Goal: Task Accomplishment & Management: Complete application form

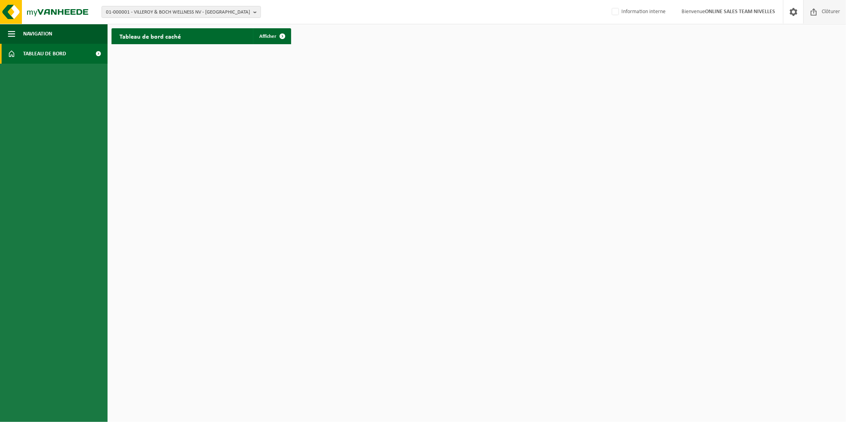
click at [818, 10] on span at bounding box center [813, 11] width 12 height 23
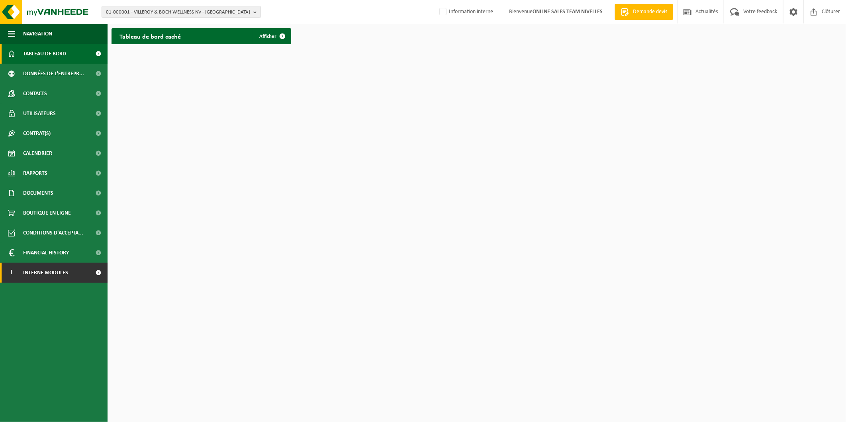
click at [88, 268] on link "I Interne modules" at bounding box center [54, 273] width 108 height 20
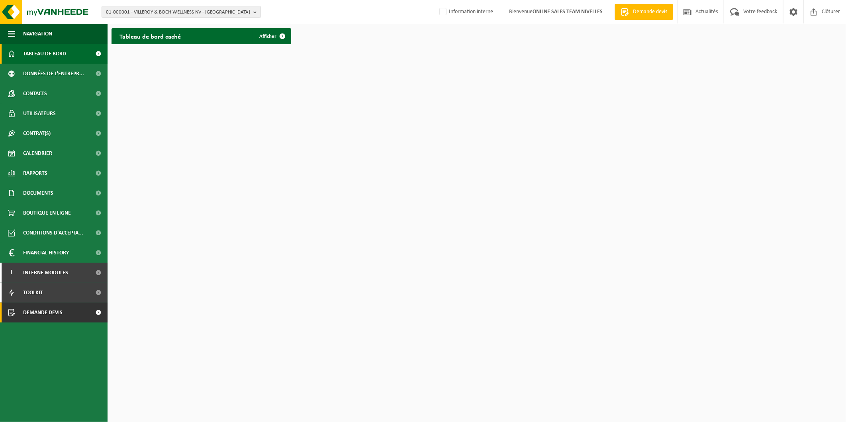
click at [48, 307] on span "Demande devis" at bounding box center [42, 313] width 39 height 20
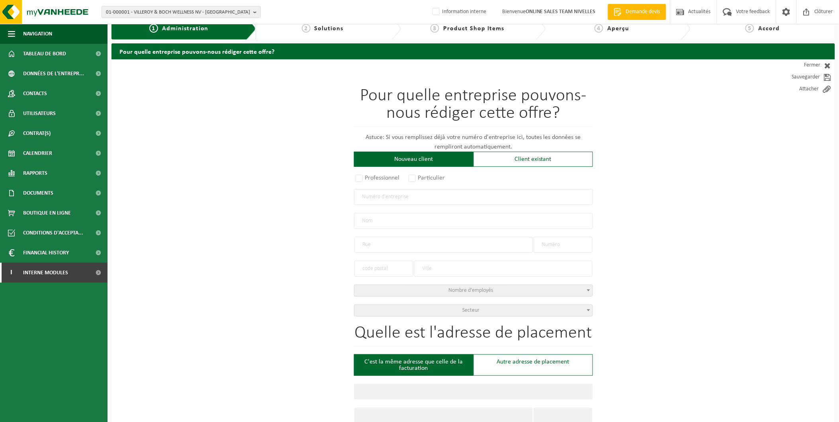
scroll to position [44, 0]
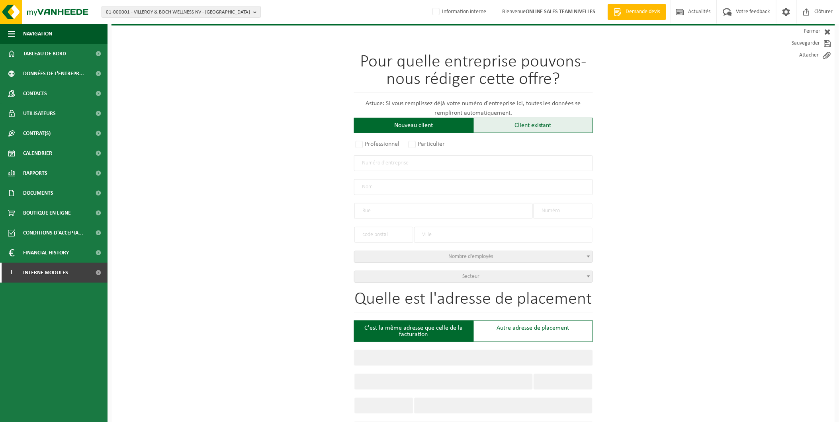
click at [518, 123] on div "Client existant" at bounding box center [532, 125] width 119 height 15
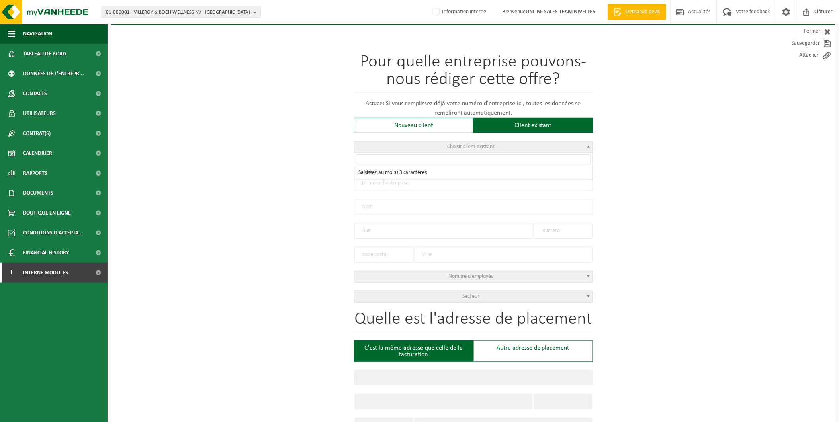
click at [451, 142] on span "Choisir client existant" at bounding box center [473, 146] width 238 height 11
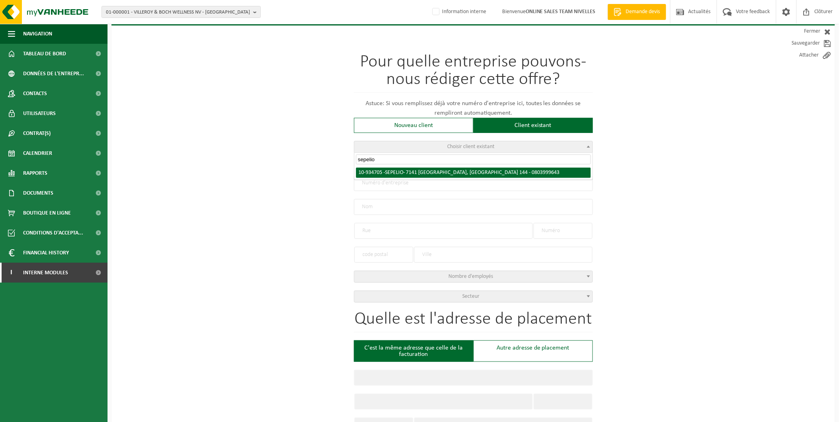
type input "sepelio"
select select "136298"
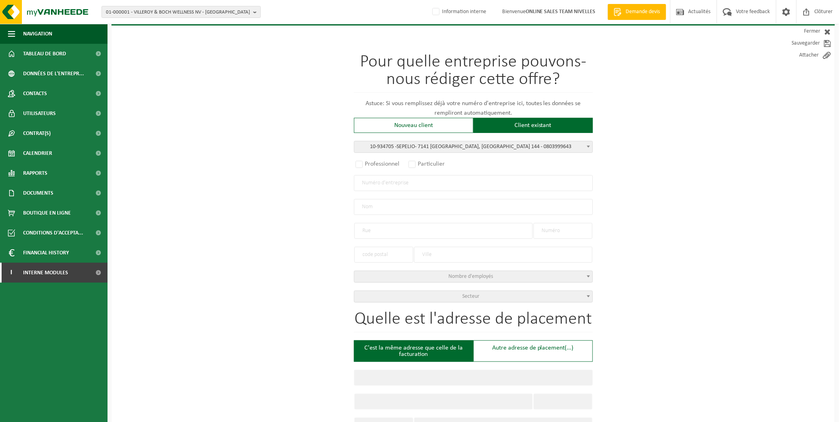
radio input "true"
type input "0803.999.643"
type input "SEPELIO"
type input "RUE DE VIERSET"
type input "144"
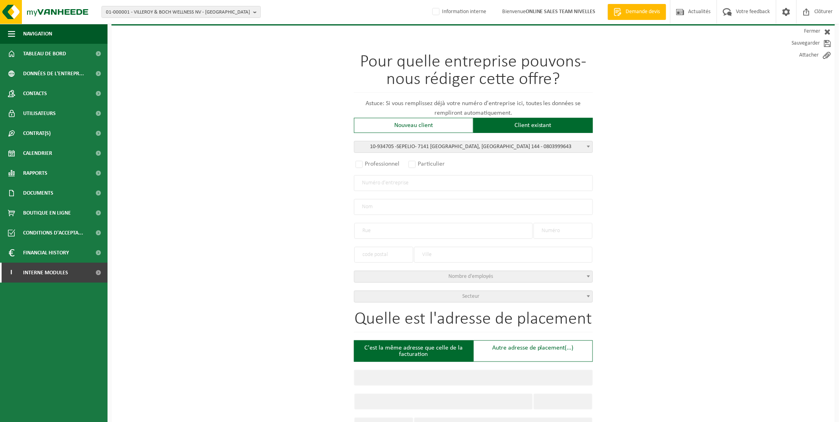
type input "7141"
type input "MONT-SAINTE-ALDEGONDE"
select select "1122"
type input "SEPELIO"
type input "RUE DE VIERSET"
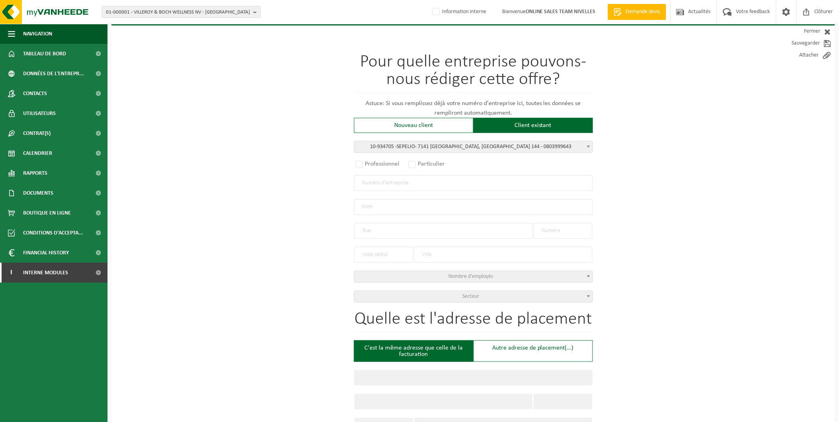
type input "144"
type input "7141"
type input "MONT-SAINTE-ALDEGONDE"
select select
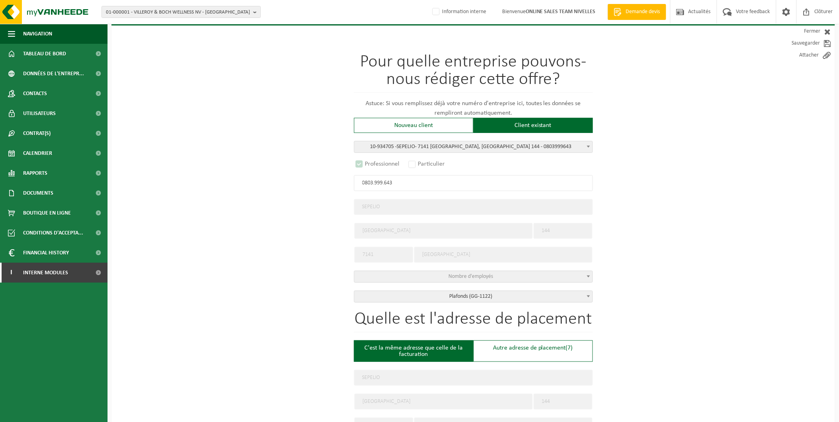
scroll to position [72, 0]
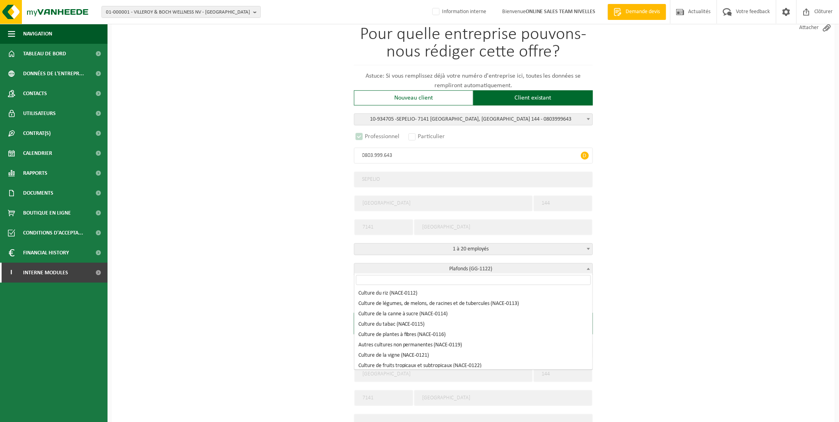
click at [531, 264] on span "Plafonds (GG-1122)" at bounding box center [473, 269] width 238 height 11
select select "D"
select select
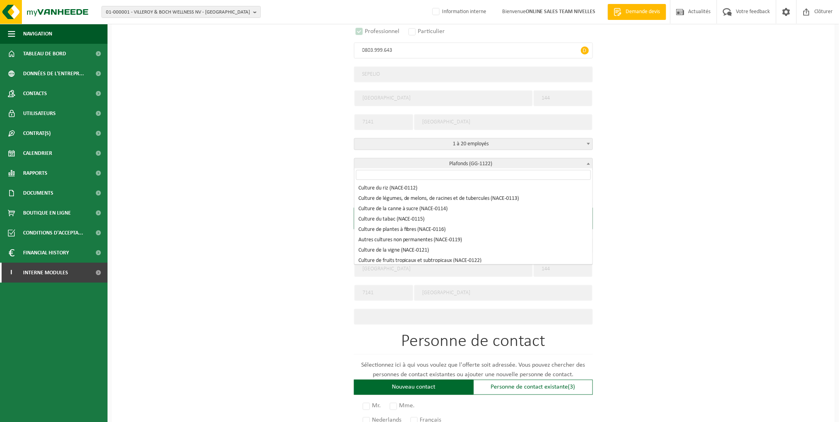
scroll to position [9095, 0]
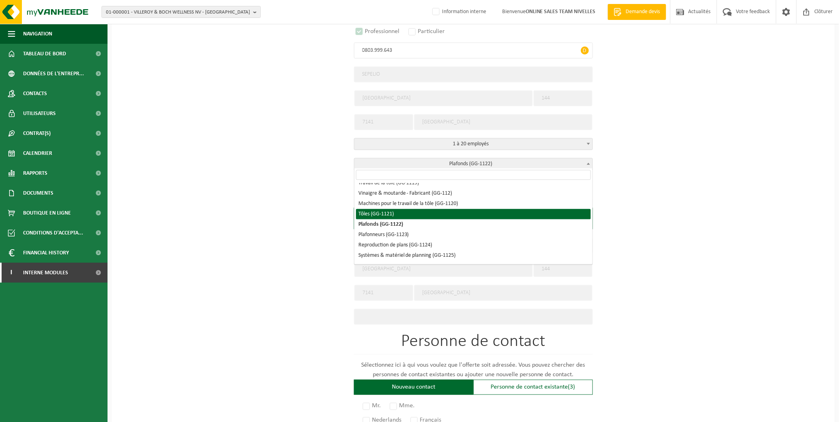
click at [801, 180] on div "Pour quelle entreprise pouvons-nous rédiger cette offre? Astuce: Si vous rempli…" at bounding box center [472, 266] width 723 height 747
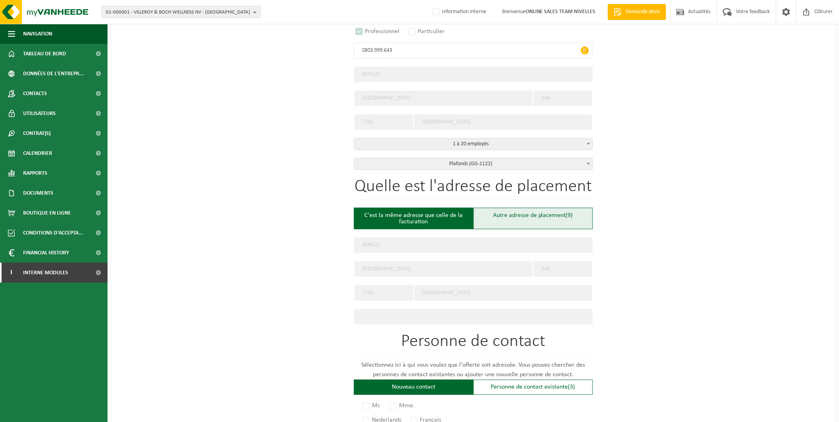
click at [550, 216] on div "Autre adresse de placement (9)" at bounding box center [532, 219] width 119 height 22
type input "Chantier -"
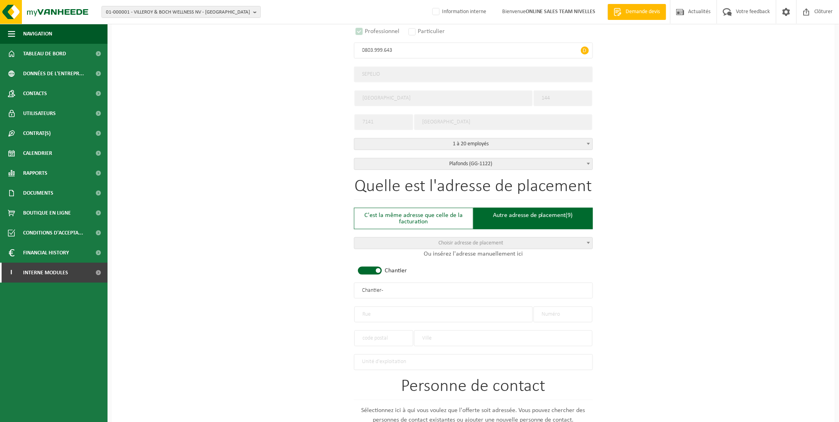
click at [379, 307] on input "text" at bounding box center [443, 315] width 178 height 16
type input "Chemin sans nom"
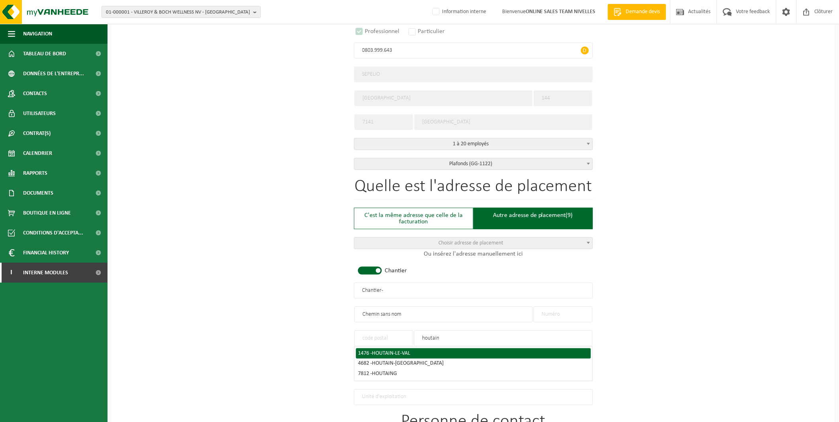
type input "houtain"
click at [413, 351] on div "1476 - HOUTAIN-LE-VAL" at bounding box center [473, 354] width 230 height 6
type input "1476"
type input "HOUTAIN-LE-VAL"
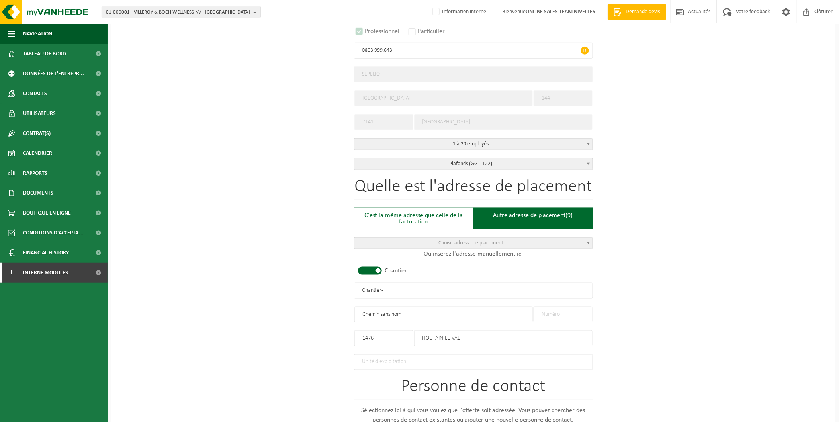
click at [566, 311] on input "text" at bounding box center [563, 315] width 59 height 16
click at [396, 289] on input "Chantier -" at bounding box center [473, 291] width 239 height 16
drag, startPoint x: 401, startPoint y: 291, endPoint x: 321, endPoint y: 291, distance: 79.6
click at [321, 291] on div "Pour quelle entreprise pouvons-nous rédiger cette offre? Astuce: Si vous rempli…" at bounding box center [472, 289] width 723 height 793
type input "SEPELIO - CIMETIERE HOUTAIN-[GEOGRAPHIC_DATA]"
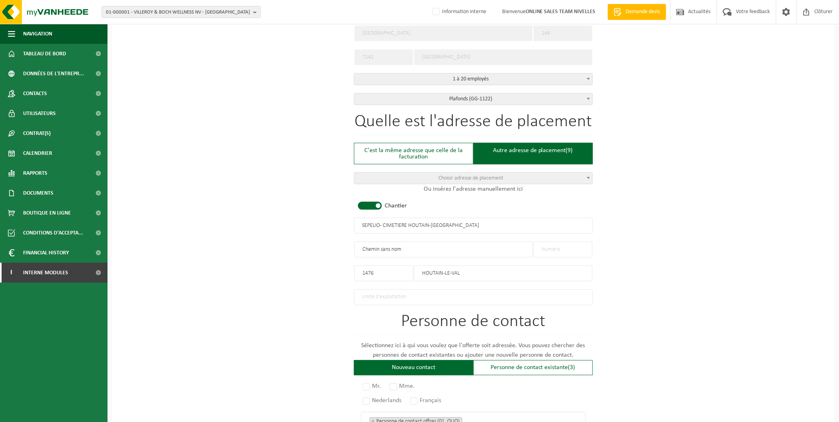
scroll to position [354, 0]
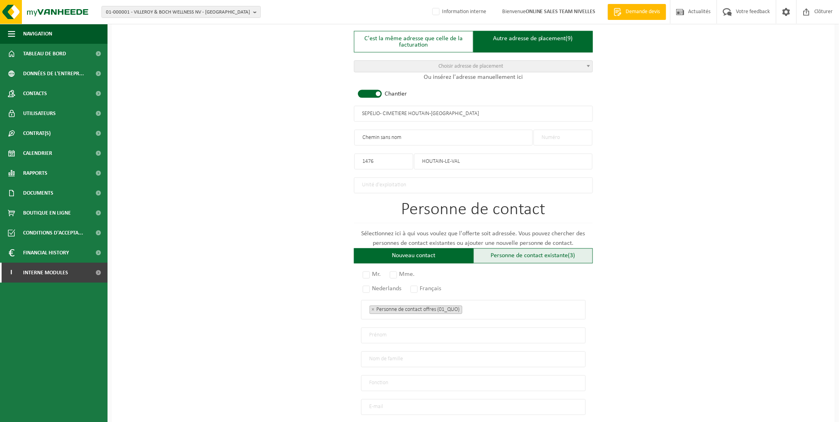
click at [509, 250] on div "Personne de contact existante (3)" at bounding box center [532, 255] width 119 height 15
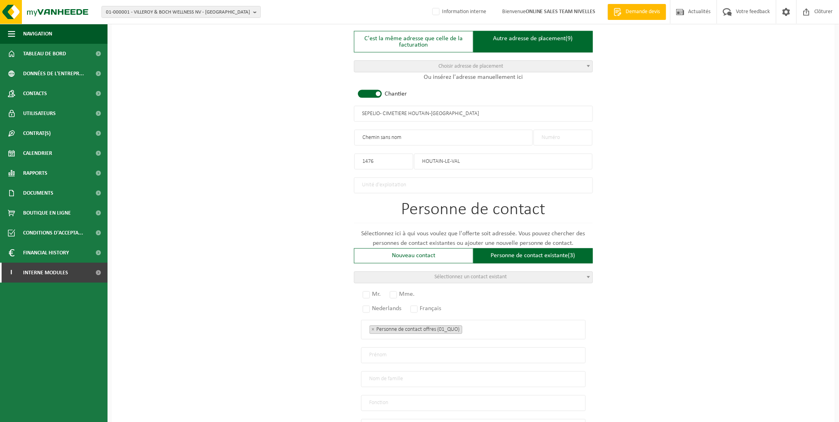
click at [418, 277] on span "Sélectionnez un contact existant" at bounding box center [473, 277] width 238 height 11
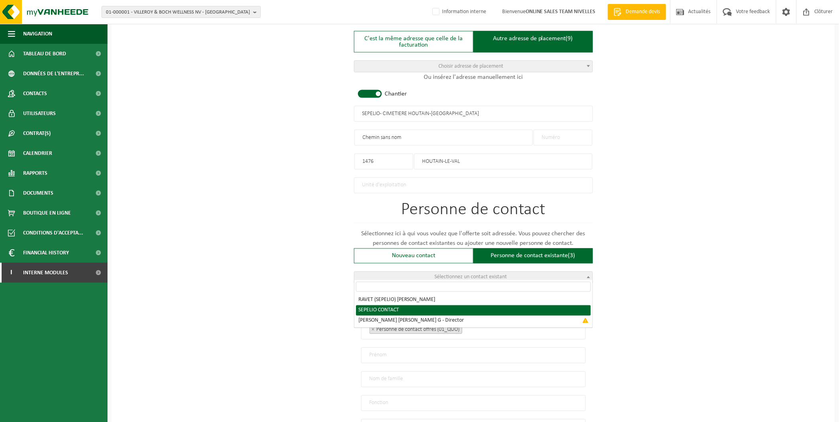
radio input "true"
select select "{"code":"10-956015","firstname":"CONTACT","surname":"SEPELIO","gender":"Unknown…"
type input "CONTACT"
type input "SEPELIO"
type input "maxime@sepelio.be"
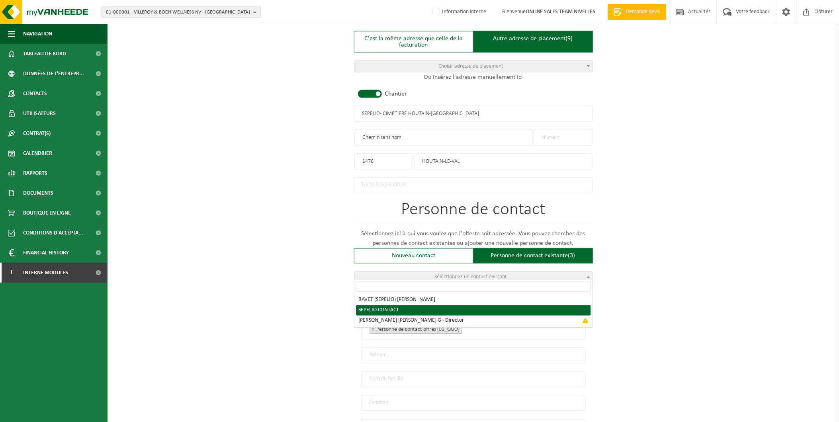
type input "0492/490182"
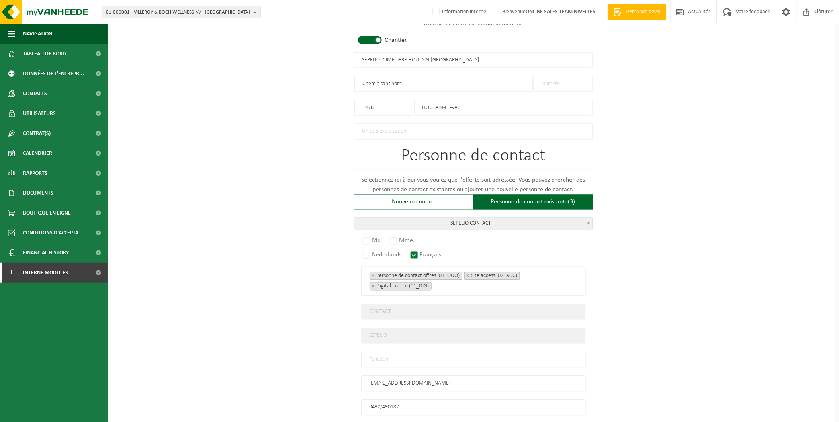
scroll to position [469, 0]
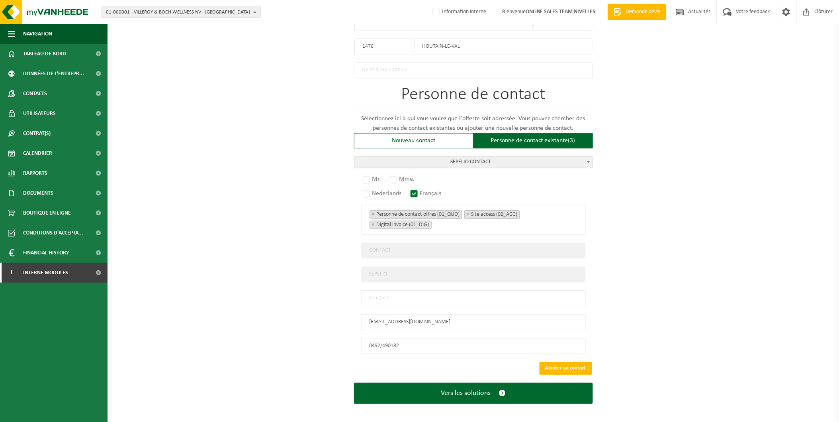
click at [428, 291] on input "text" at bounding box center [473, 299] width 225 height 16
type input "Manager"
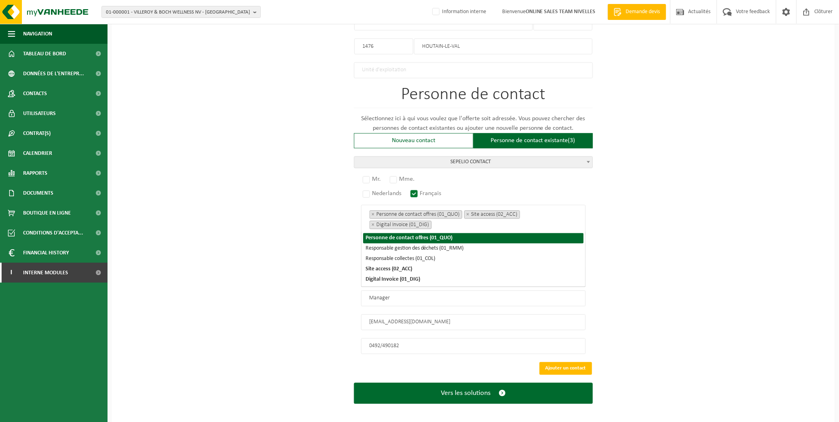
scroll to position [417, 0]
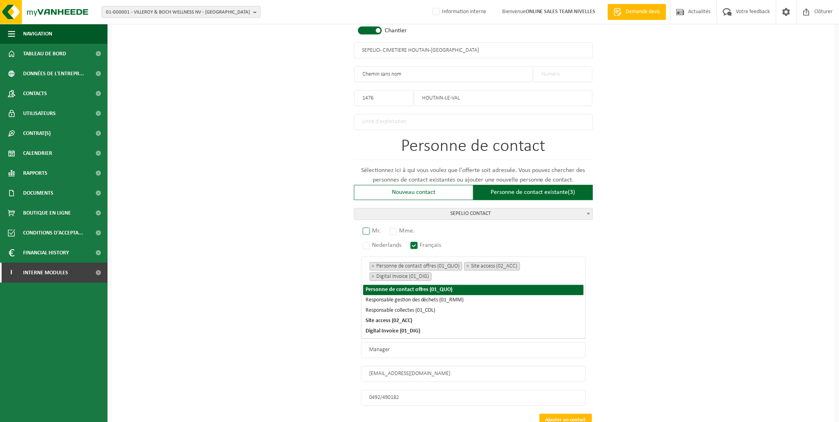
click at [371, 226] on label "Mr." at bounding box center [372, 231] width 22 height 11
radio input "true"
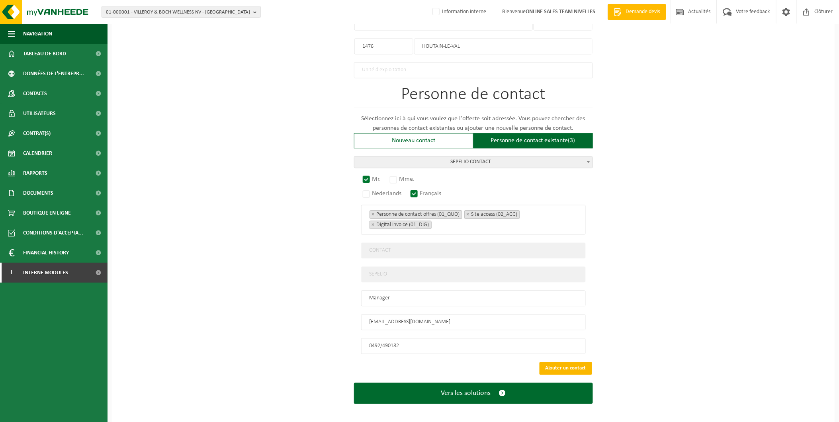
click at [558, 362] on button "Ajouter un contact" at bounding box center [566, 368] width 53 height 13
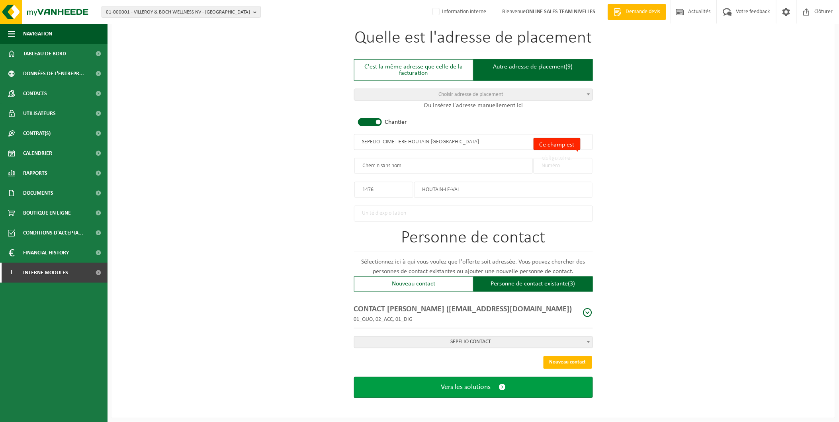
scroll to position [322, 0]
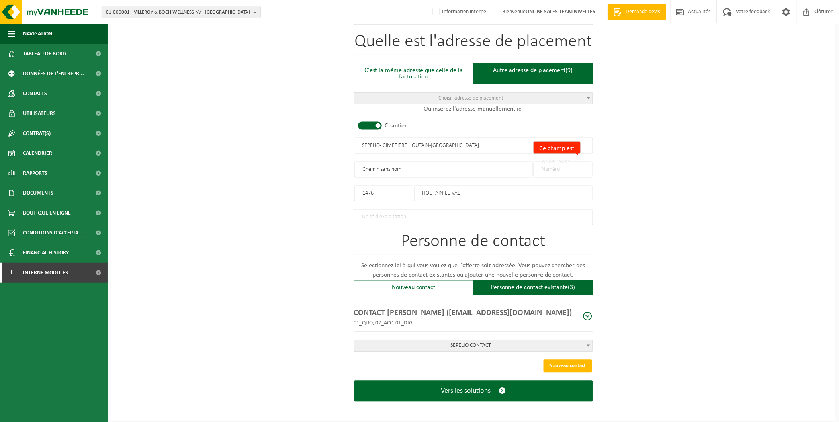
click at [556, 167] on input "Ce champ est obligatoire." at bounding box center [563, 170] width 59 height 16
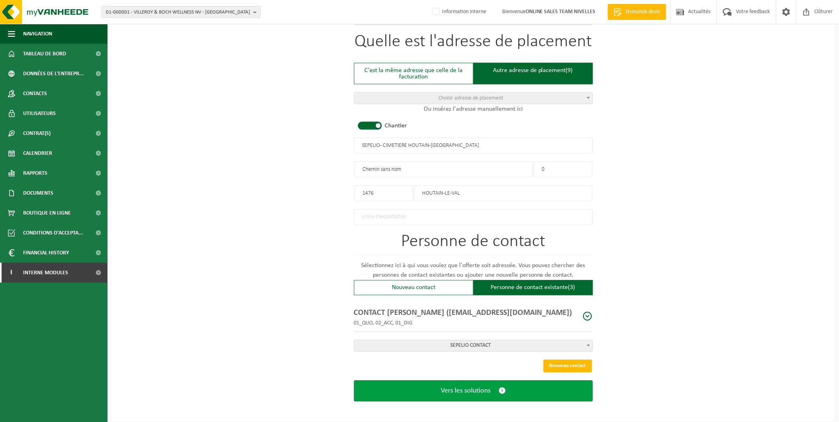
type input "0"
click at [544, 395] on button "Vers les solutions" at bounding box center [473, 391] width 239 height 21
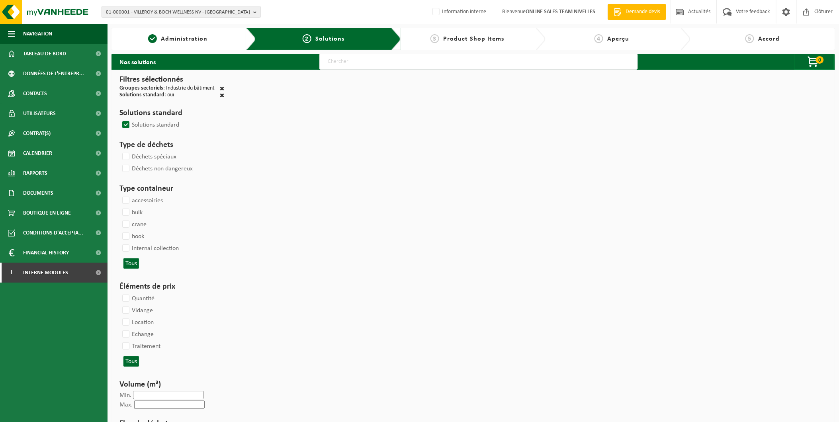
click at [364, 56] on input "text" at bounding box center [478, 62] width 319 height 16
type input "000291"
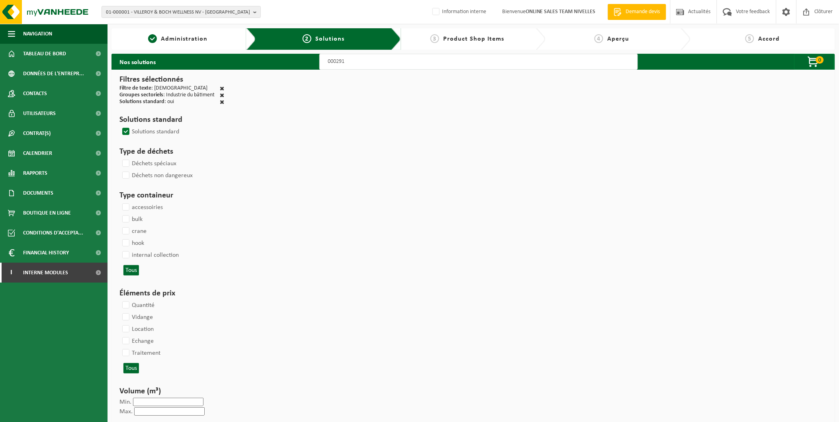
select select
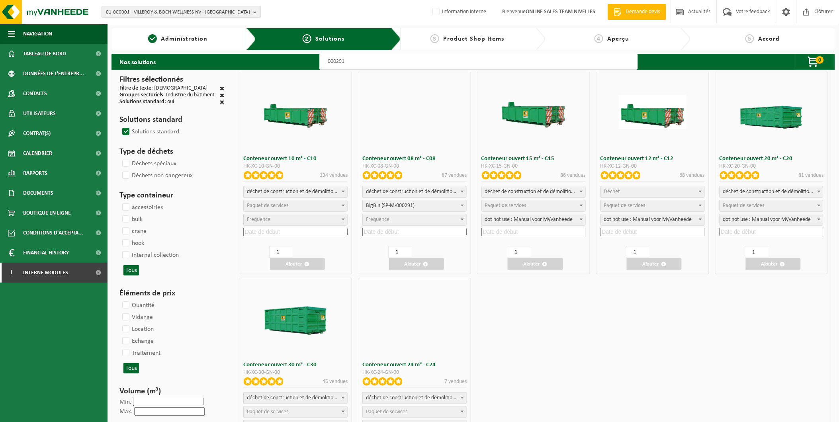
select select
select select "197"
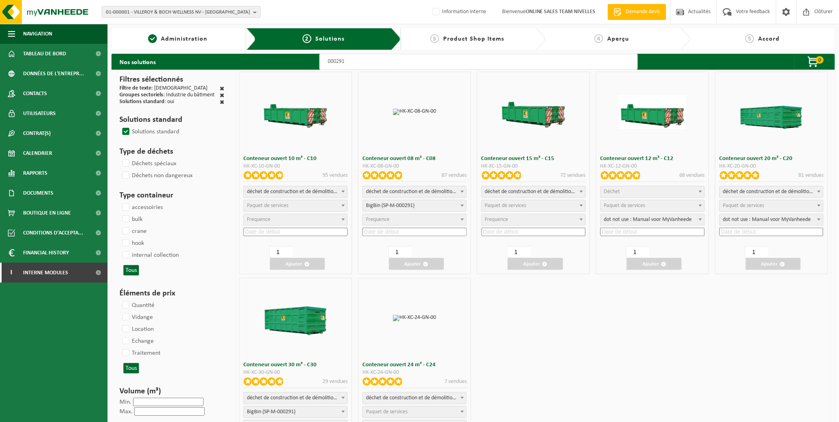
select select
select select "25"
select select
select select "25"
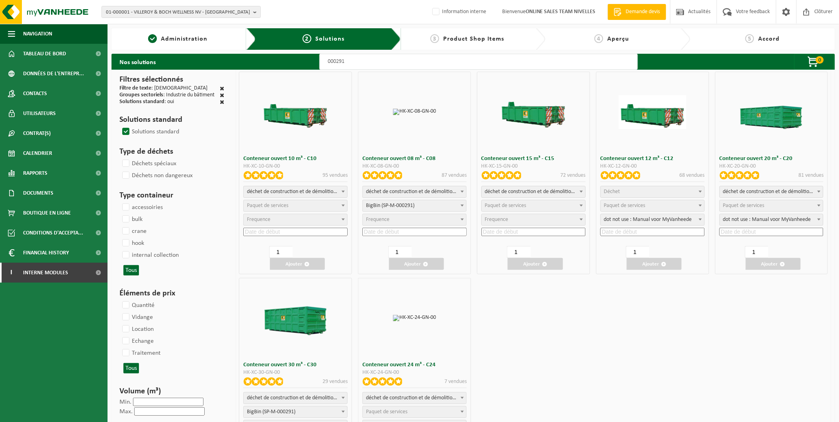
select select "197"
select select "25"
click at [384, 229] on input at bounding box center [414, 232] width 104 height 8
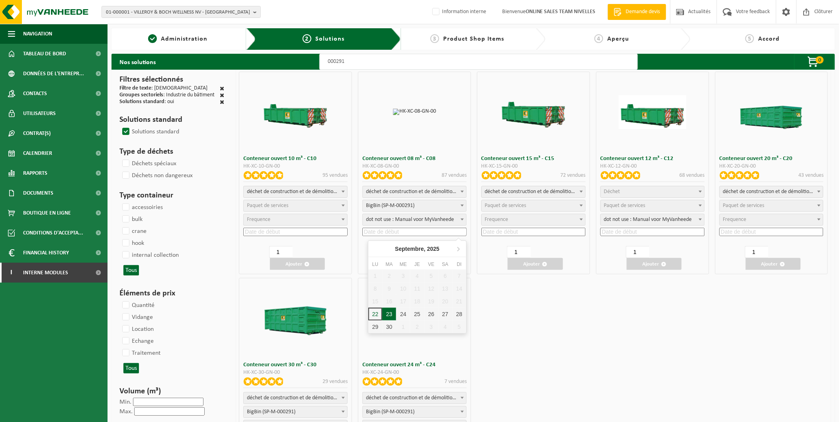
click at [390, 313] on div "23" at bounding box center [389, 314] width 14 height 13
type input "2025-09-23"
click at [424, 262] on span "button" at bounding box center [425, 264] width 5 height 5
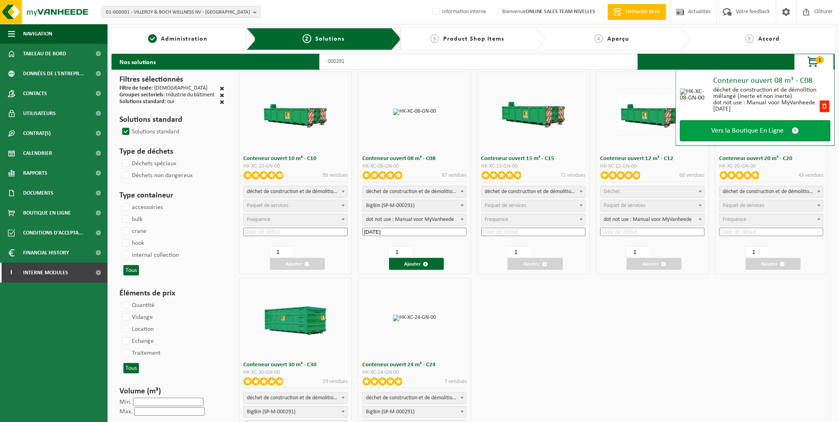
click at [766, 132] on span "Vers la Boutique En Ligne" at bounding box center [748, 131] width 72 height 8
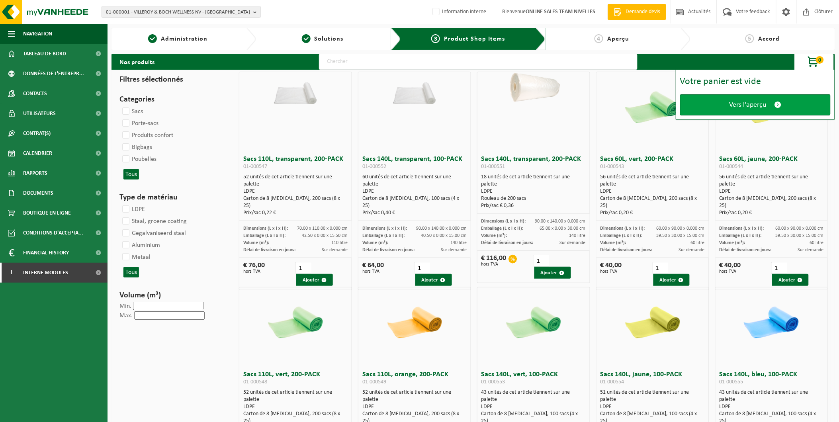
click at [747, 105] on span "Vers l'aperçu" at bounding box center [747, 105] width 37 height 8
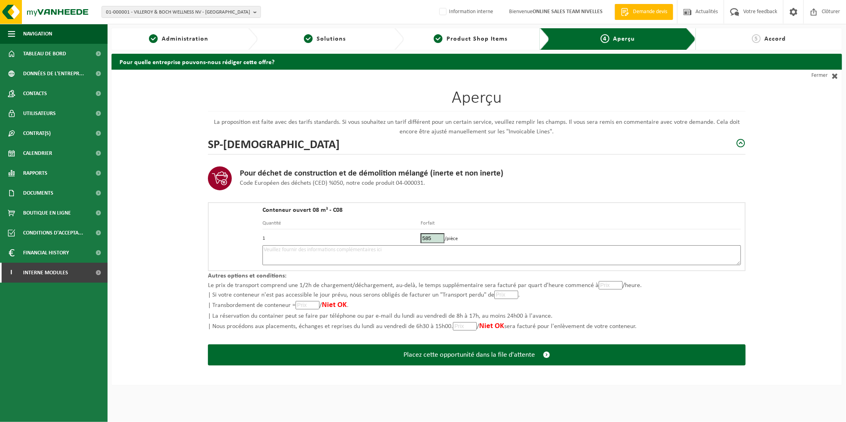
click at [319, 255] on textarea at bounding box center [501, 255] width 478 height 20
type textarea "p"
click at [328, 250] on textarea "Placement 23/09 - ok 22/09 - cimetière d'Houtain-le Val" at bounding box center [501, 255] width 478 height 20
click at [451, 254] on textarea "Placement 23/09 - ok 22/09 - 8m³ bricaillon - cimetière d'Houtain-le Val" at bounding box center [501, 255] width 478 height 20
click at [797, 242] on div "Aperçu La proposition est faite avec des tarifs standards. Si vous souhaitez un…" at bounding box center [476, 228] width 730 height 316
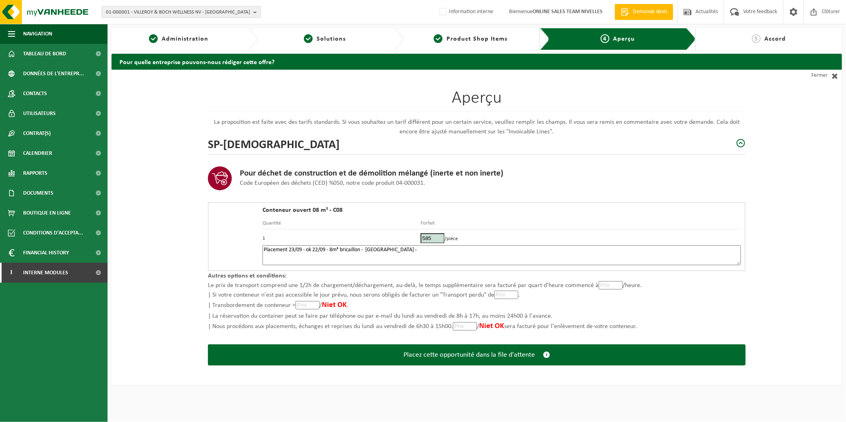
click at [519, 256] on textarea "Placement 23/09 - ok 22/09 - 8m³ bricaillon - cimetière d'Houtain-le Val -" at bounding box center [501, 255] width 478 height 20
paste textarea "470406069"
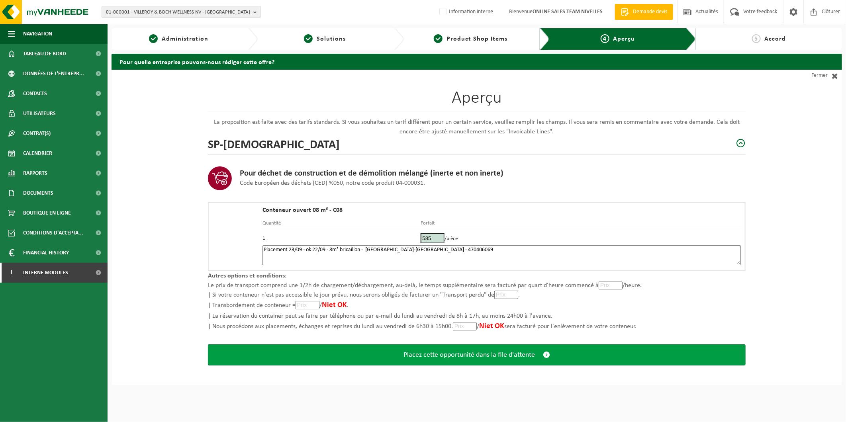
type textarea "Placement 23/09 - ok 22/09 - 8m³ bricaillon - cimetière d'Houtain-le Val - 4704…"
click at [420, 355] on span "Placez cette opportunité dans la file d'attente" at bounding box center [468, 355] width 131 height 8
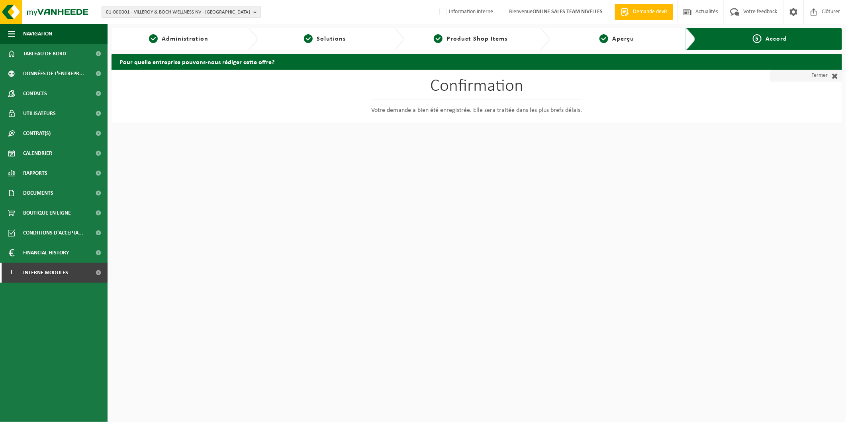
click at [814, 80] on link "Fermer" at bounding box center [806, 76] width 72 height 12
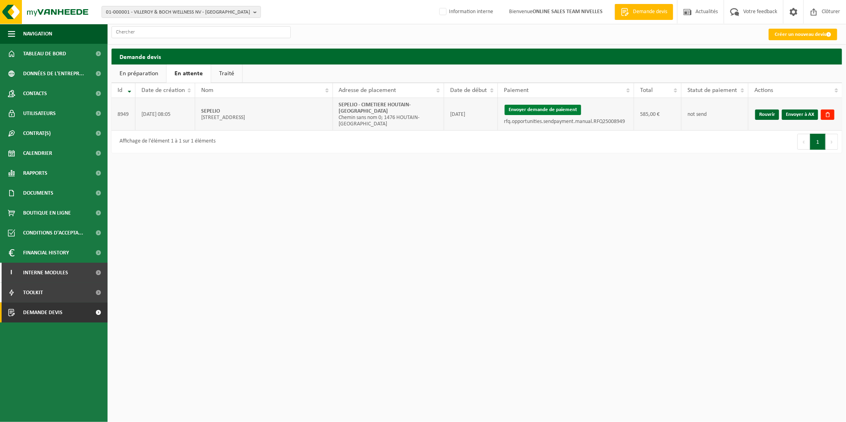
click at [547, 110] on button "Envoyer demande de paiement" at bounding box center [542, 110] width 76 height 10
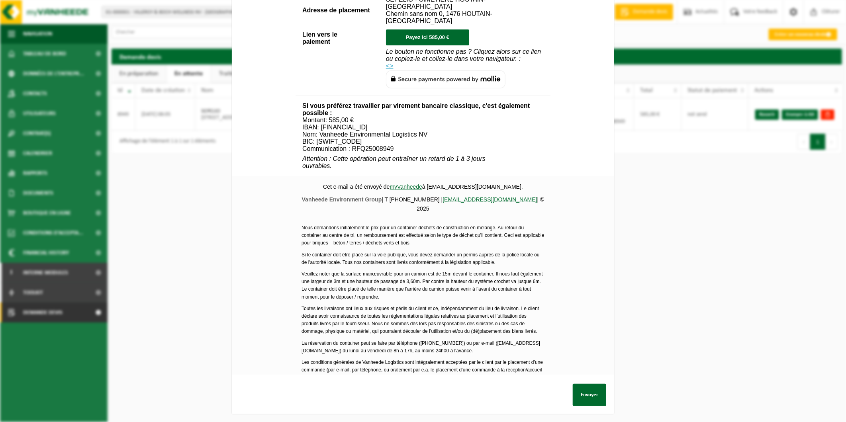
scroll to position [224, 0]
click at [591, 391] on button "Envoyer" at bounding box center [589, 395] width 33 height 22
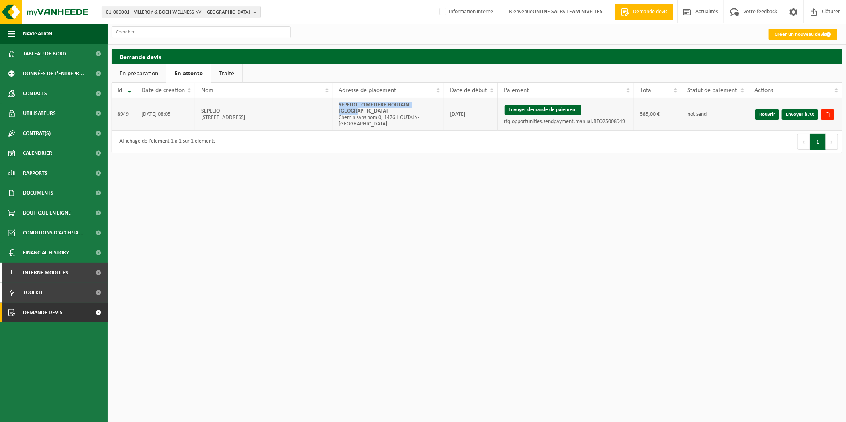
drag, startPoint x: 431, startPoint y: 111, endPoint x: 339, endPoint y: 111, distance: 92.4
click at [339, 111] on td "SEPELIO - CIMETIERE HOUTAIN-LE VAL Chemin sans nom 0; 1476 HOUTAIN-LE-VAL" at bounding box center [388, 114] width 111 height 33
copy strong "SEPELIO - CIMETIERE HOUTAIN-[GEOGRAPHIC_DATA]"
click at [803, 111] on link "Envoyer à AX" at bounding box center [800, 114] width 36 height 10
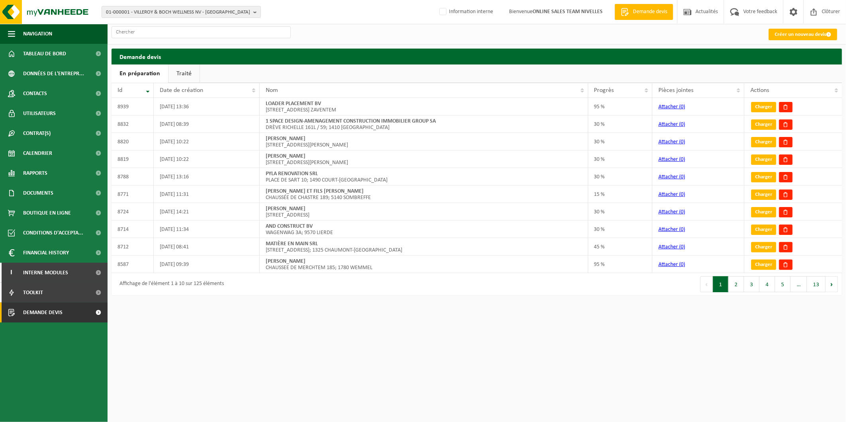
click at [180, 295] on div "Affichage de l'élément 1 à 10 sur 125 éléments" at bounding box center [293, 284] width 365 height 22
click at [188, 76] on link "Traité" at bounding box center [183, 74] width 31 height 18
